Goal: Task Accomplishment & Management: Manage account settings

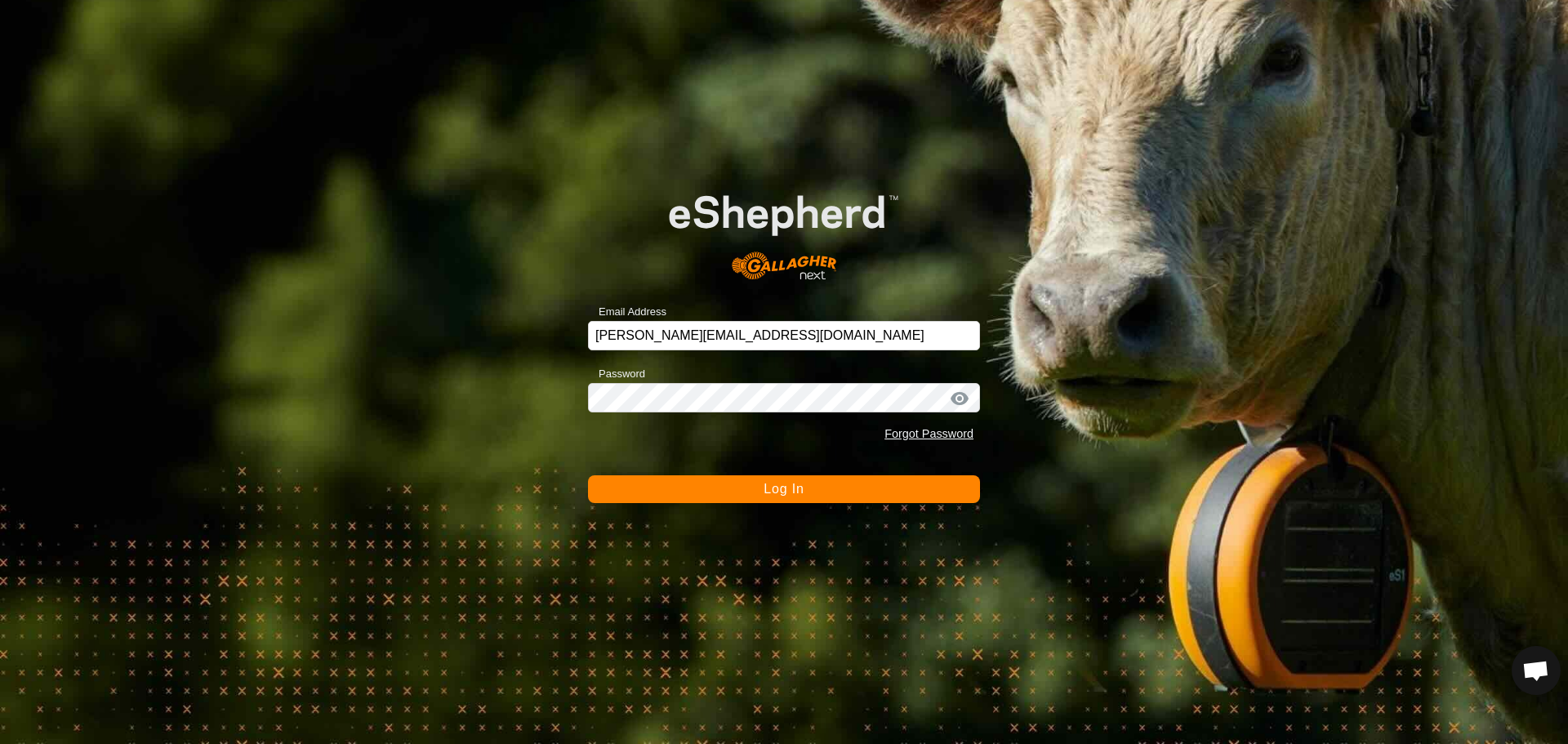
click at [797, 486] on span "Log In" at bounding box center [784, 489] width 40 height 14
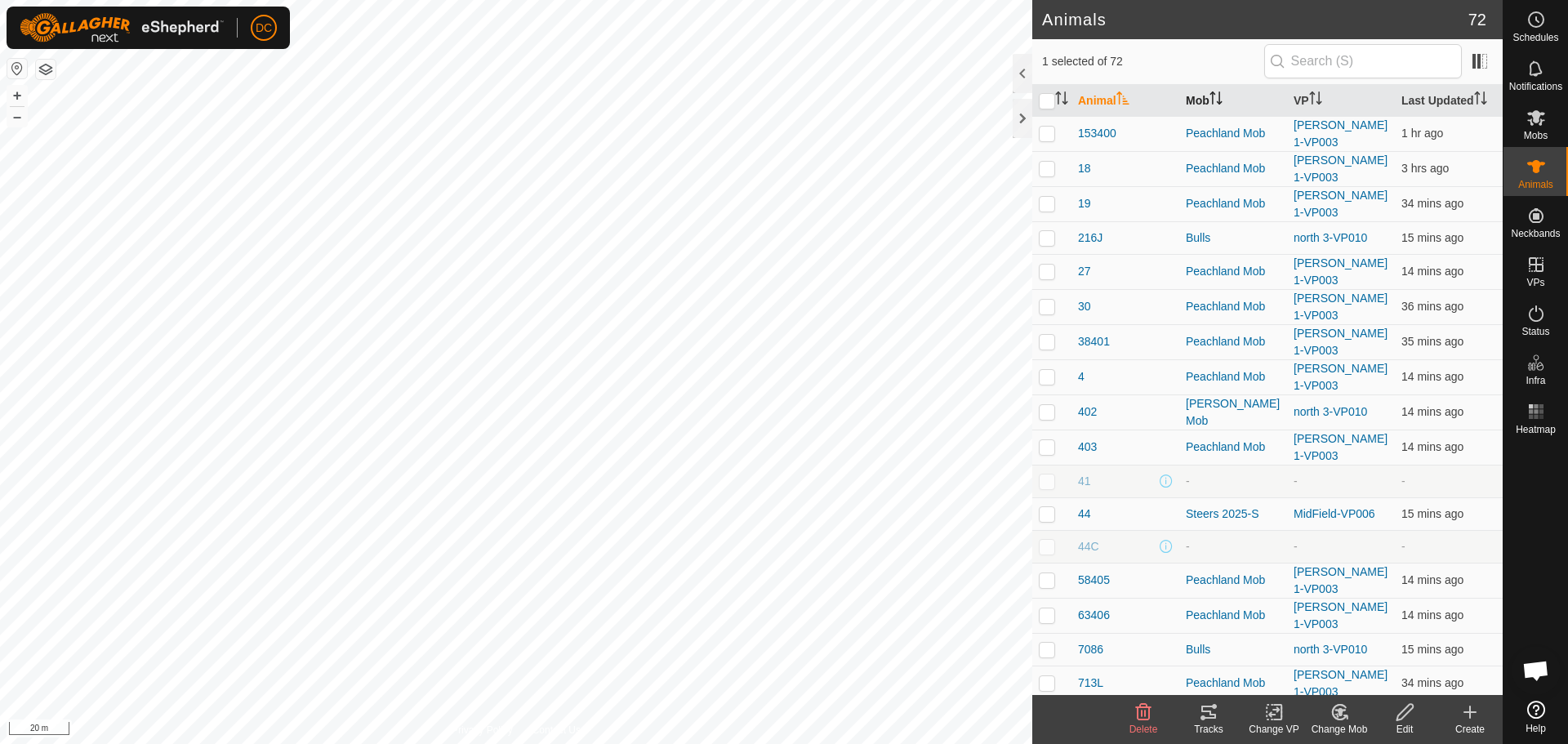
click at [1214, 98] on icon "Activate to sort" at bounding box center [1215, 97] width 13 height 13
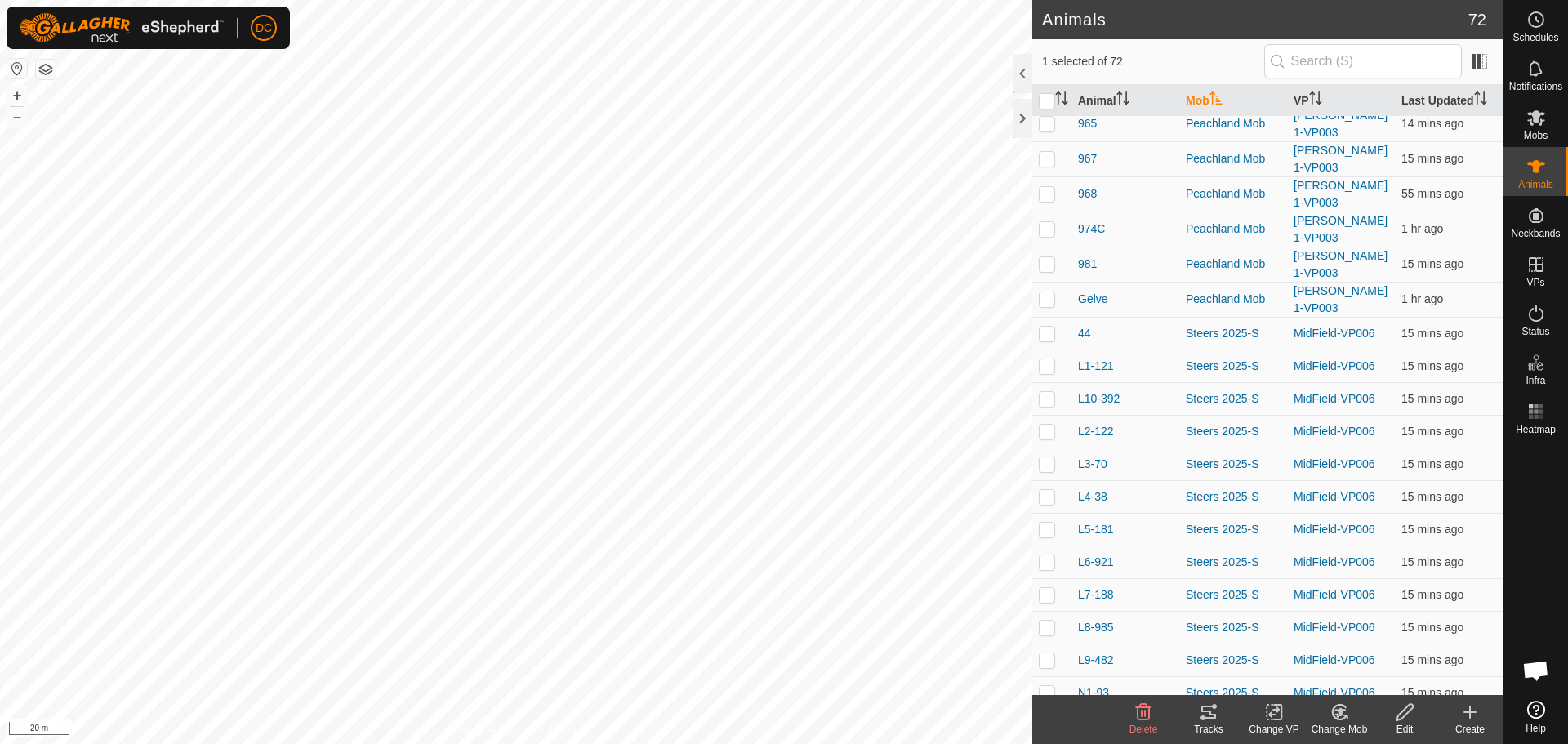
scroll to position [1797, 0]
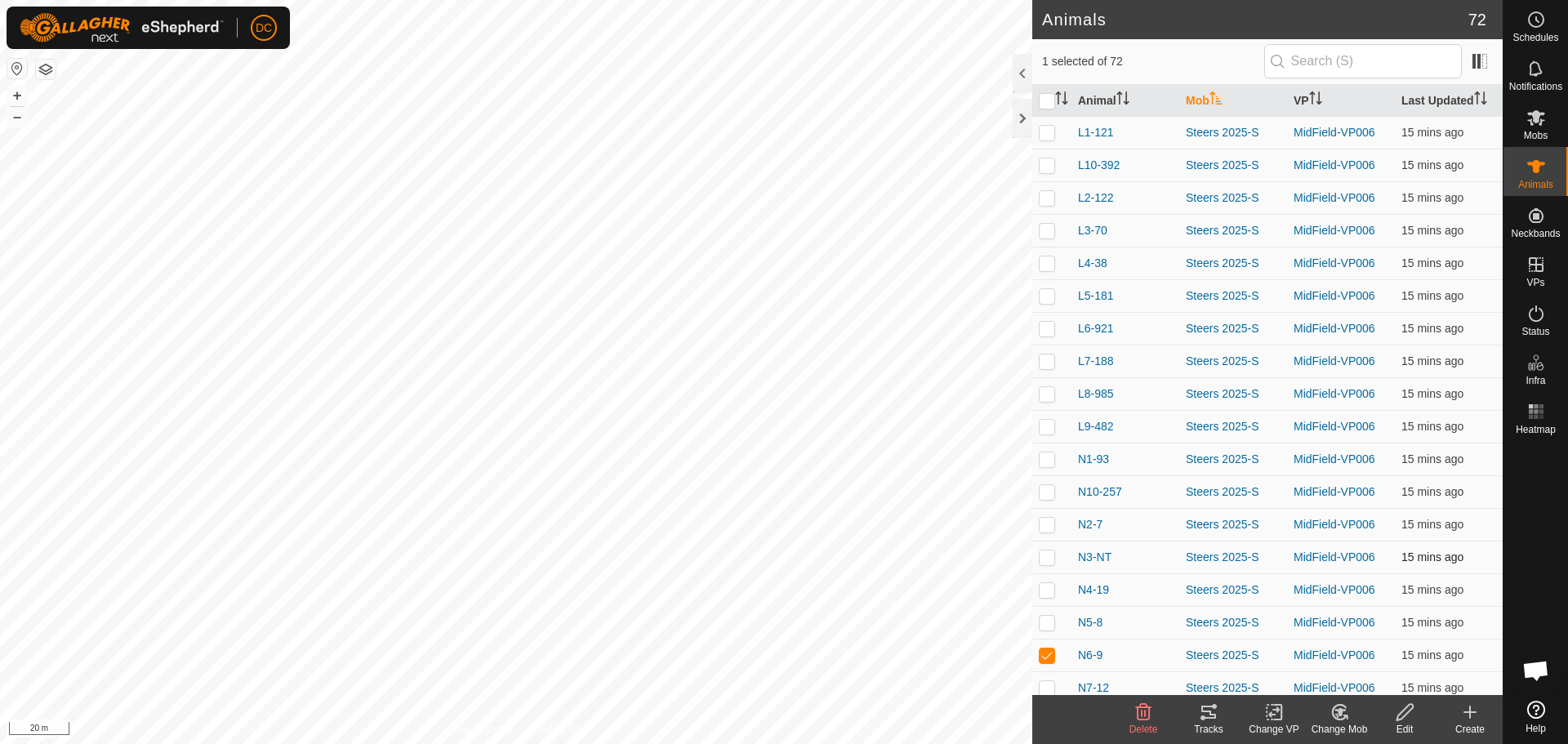
click at [1051, 551] on p-checkbox at bounding box center [1046, 557] width 16 height 13
checkbox input "true"
click at [1042, 424] on p-checkbox at bounding box center [1046, 426] width 16 height 13
checkbox input "true"
click at [1044, 327] on p-checkbox at bounding box center [1046, 328] width 16 height 13
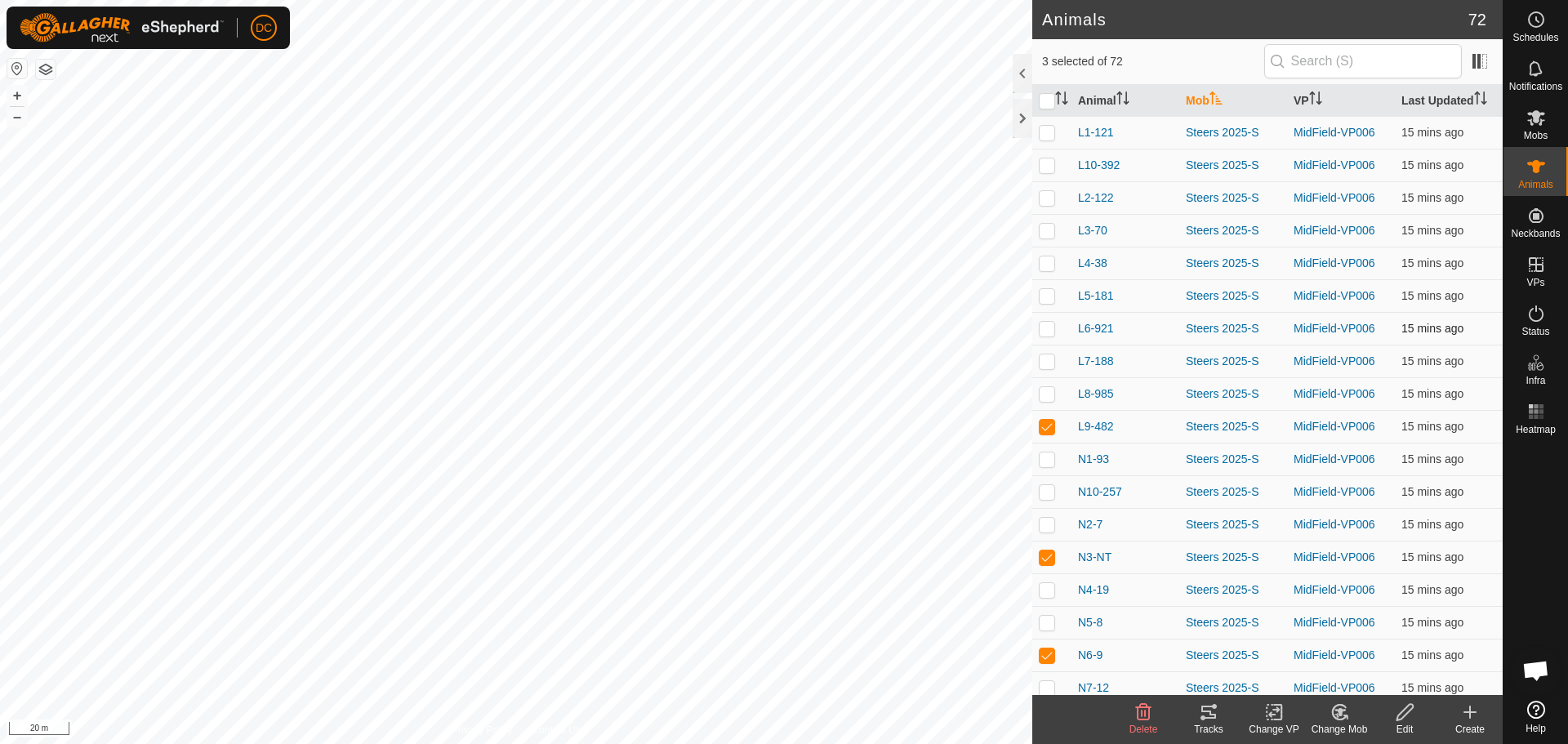
checkbox input "true"
click at [1051, 290] on p-checkbox at bounding box center [1046, 295] width 16 height 13
checkbox input "true"
click at [1209, 714] on icon at bounding box center [1208, 712] width 15 height 13
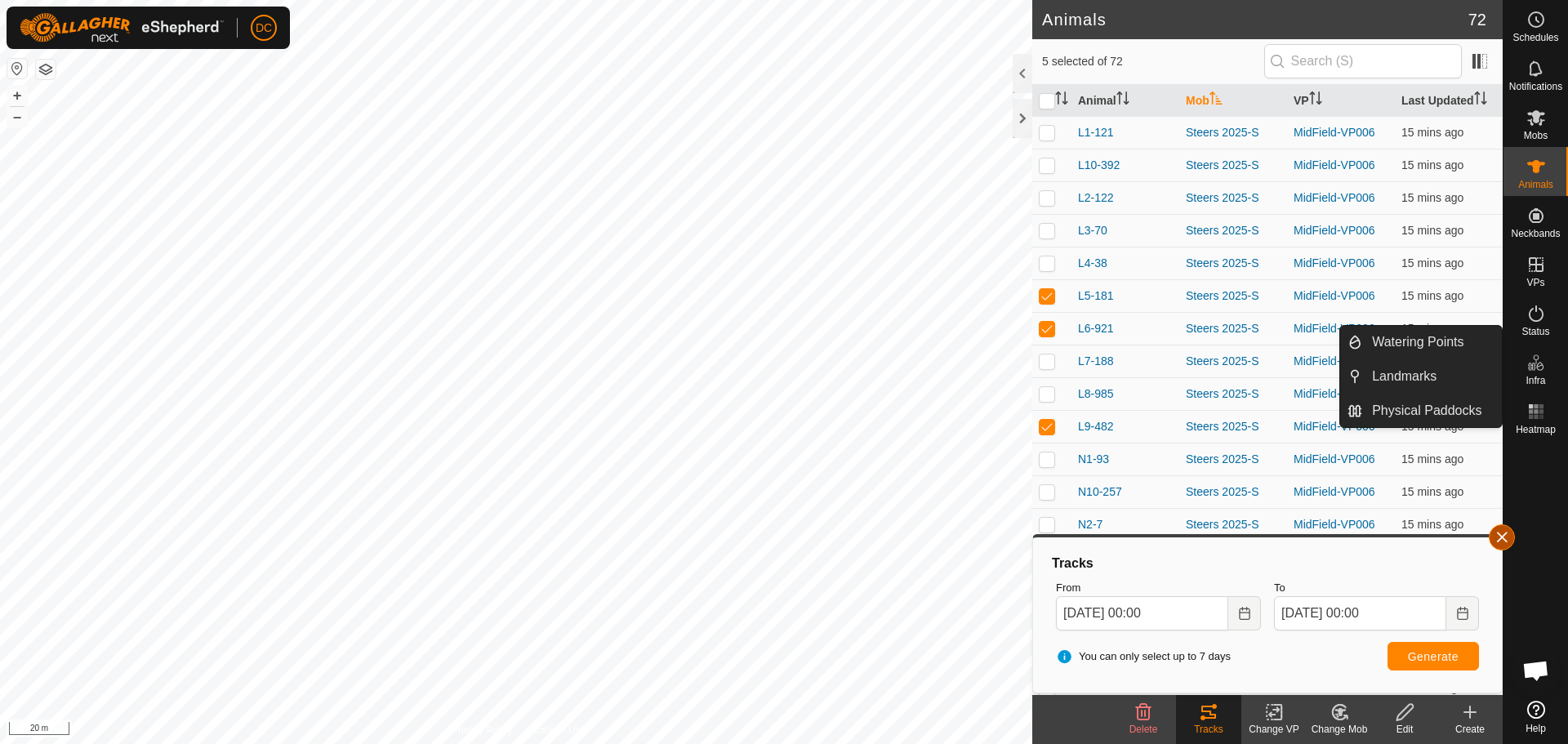
click at [1498, 537] on button "button" at bounding box center [1501, 538] width 26 height 26
